Goal: Navigation & Orientation: Find specific page/section

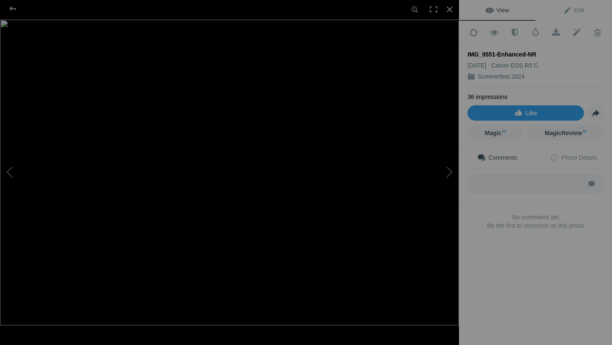
scroll to position [3655, 0]
click at [9, 9] on div at bounding box center [12, 8] width 31 height 17
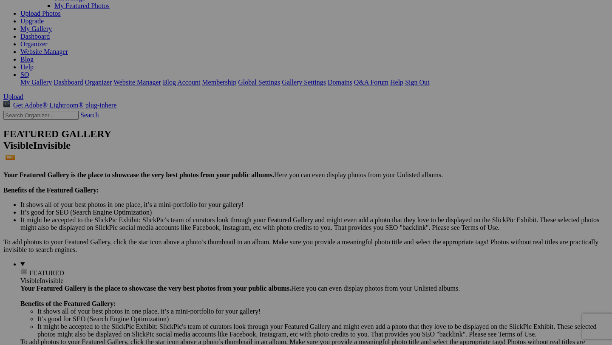
scroll to position [0, 0]
